Goal: Task Accomplishment & Management: Use online tool/utility

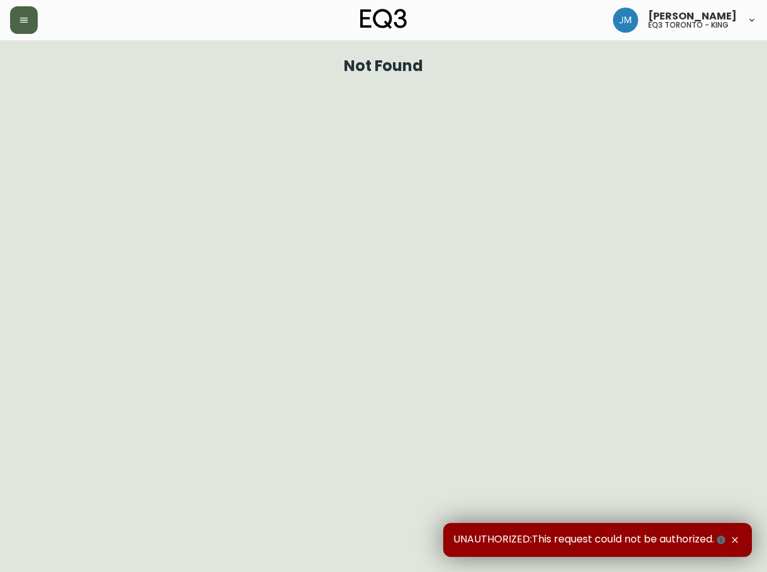
click at [29, 25] on button "button" at bounding box center [24, 20] width 28 height 28
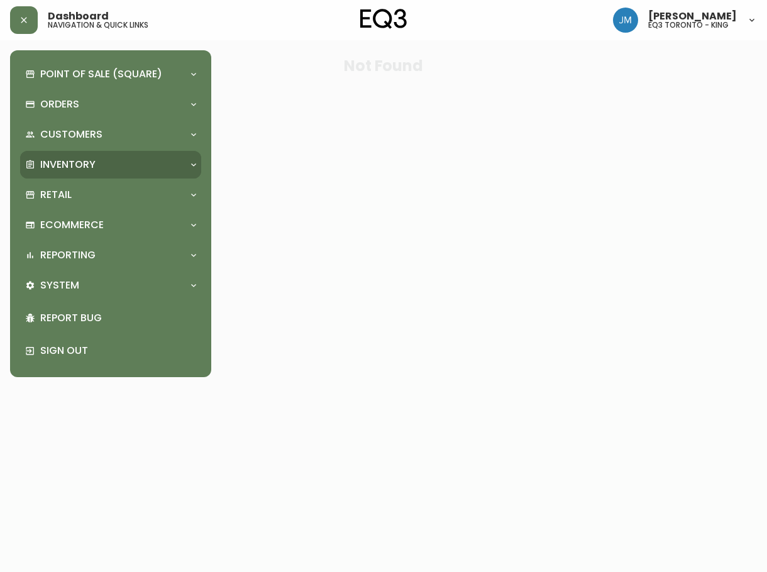
click at [55, 160] on p "Inventory" at bounding box center [67, 165] width 55 height 14
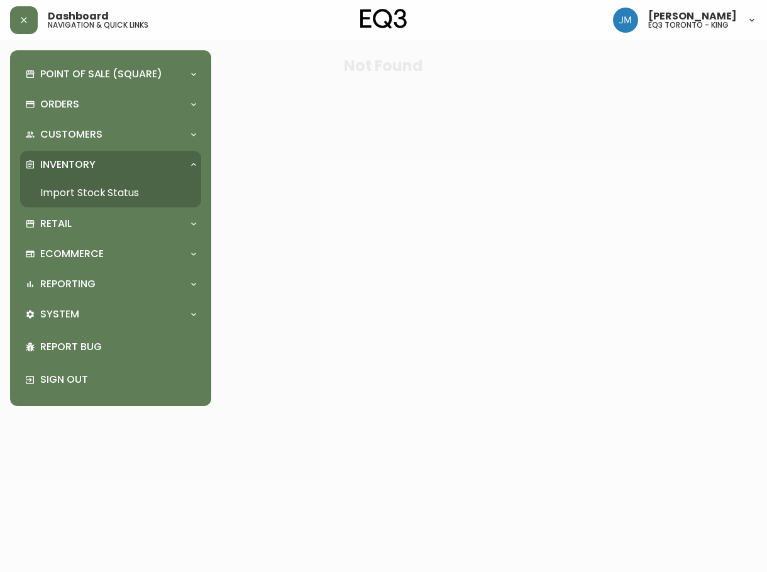
click at [84, 195] on link "Import Stock Status" at bounding box center [110, 193] width 181 height 29
